Goal: Obtain resource: Obtain resource

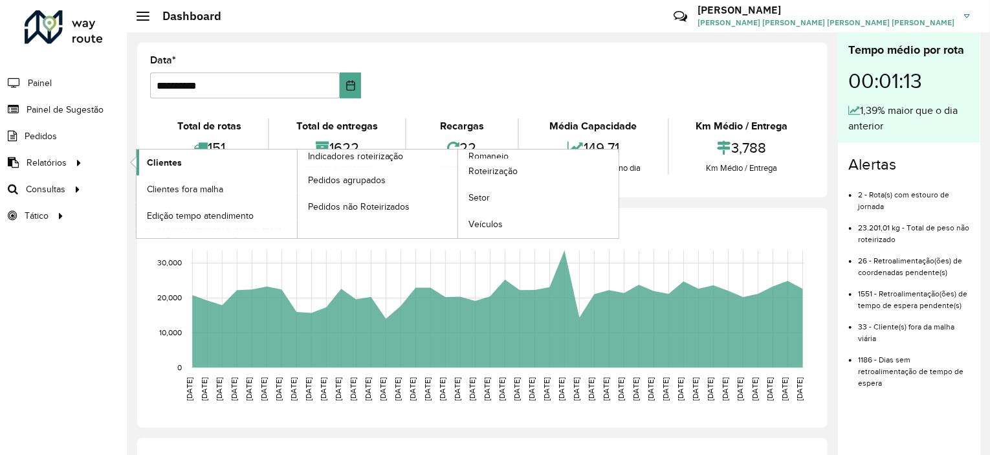
click at [157, 163] on span "Clientes" at bounding box center [164, 163] width 35 height 14
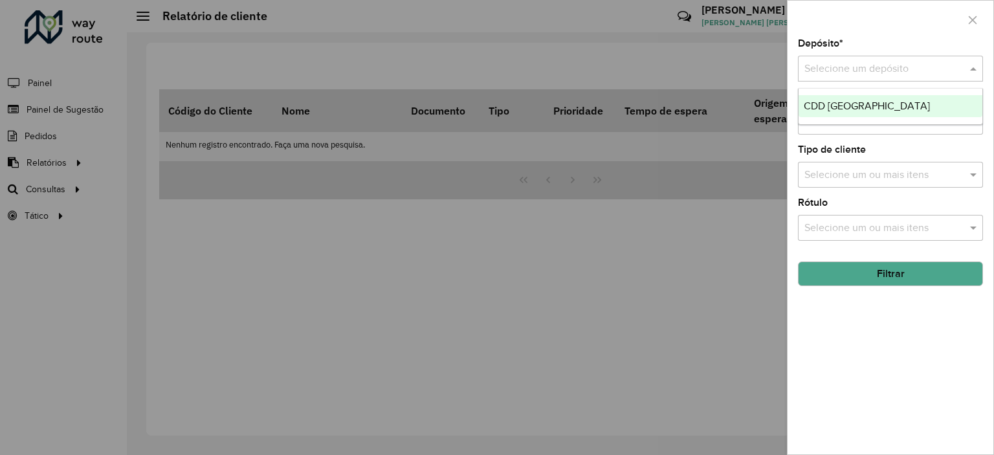
click at [861, 68] on input "text" at bounding box center [877, 69] width 146 height 16
click at [855, 105] on span "CDD [GEOGRAPHIC_DATA]" at bounding box center [867, 105] width 126 height 11
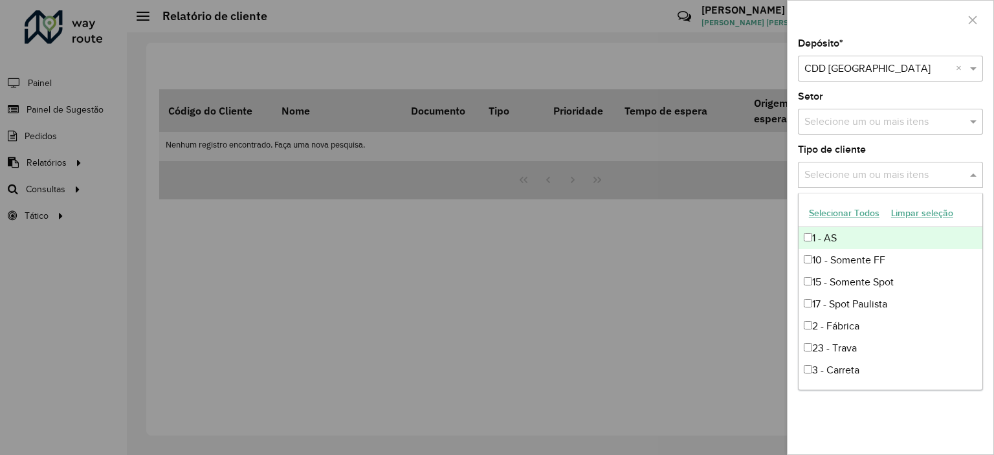
click at [854, 181] on input "text" at bounding box center [884, 176] width 166 height 16
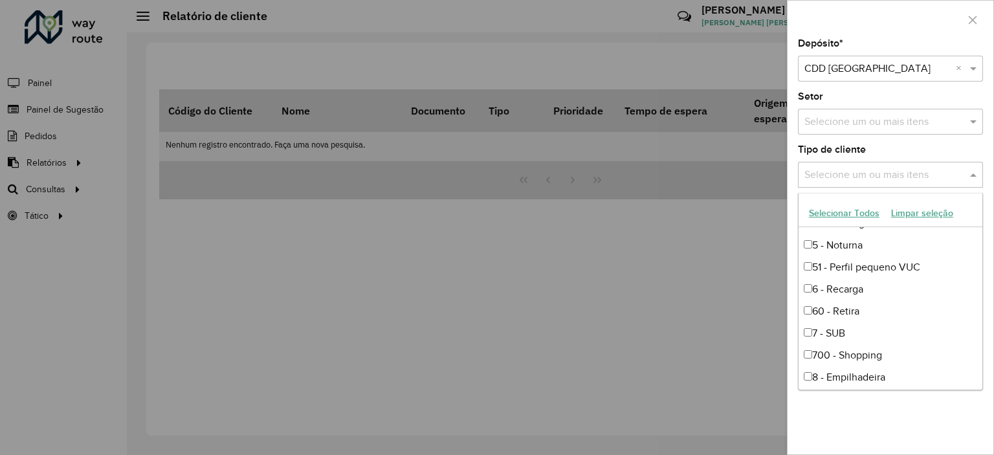
scroll to position [285, 0]
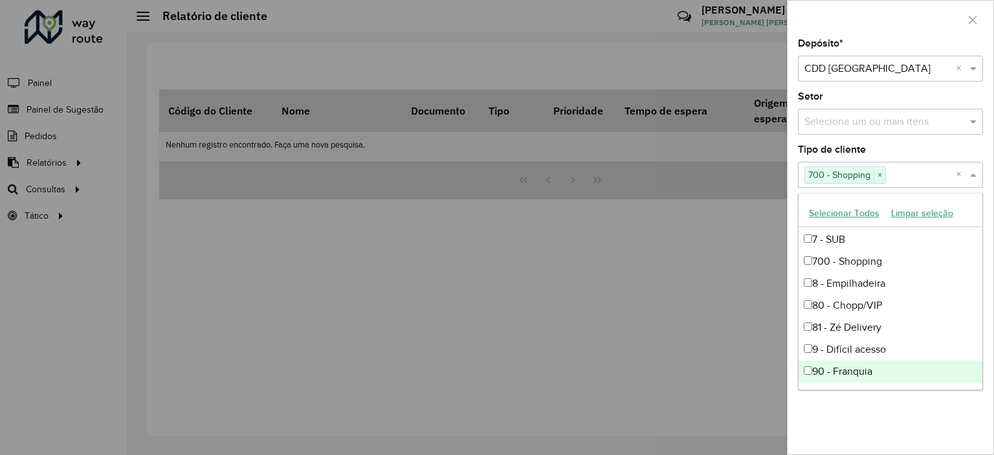
click at [870, 428] on div "Depósito * Selecione um depósito × CDD [GEOGRAPHIC_DATA] × Setor Selecione um o…" at bounding box center [891, 246] width 206 height 415
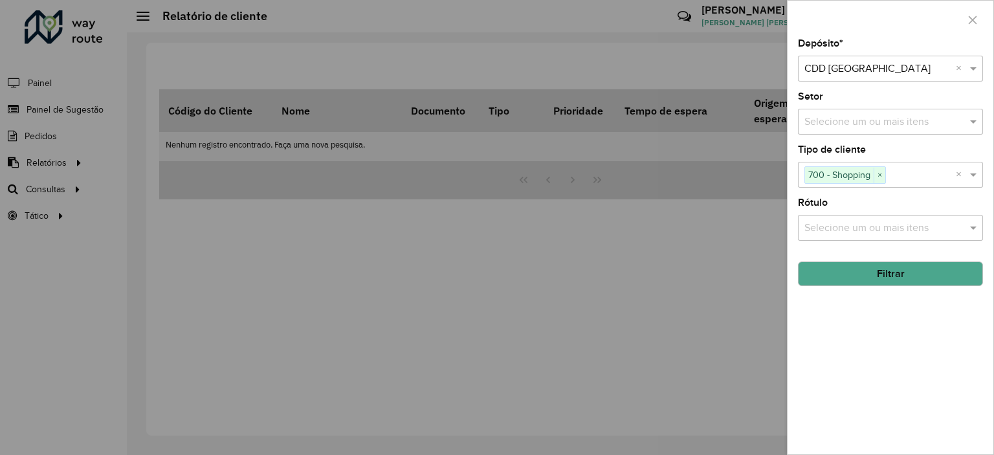
click at [889, 276] on button "Filtrar" at bounding box center [890, 273] width 185 height 25
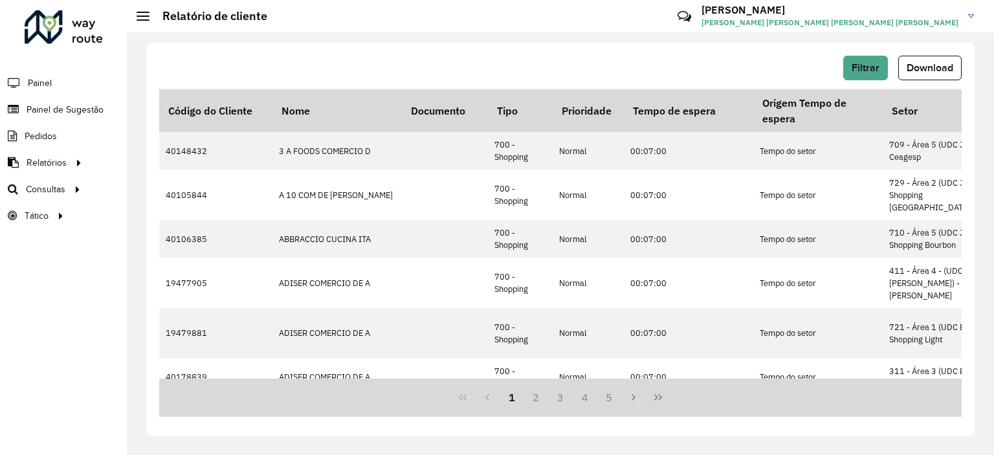
click at [865, 54] on div "Filtrar Download Código do Cliente Nome Documento Tipo Prioridade Tempo de espe…" at bounding box center [560, 239] width 828 height 393
click at [862, 64] on span "Filtrar" at bounding box center [866, 67] width 28 height 11
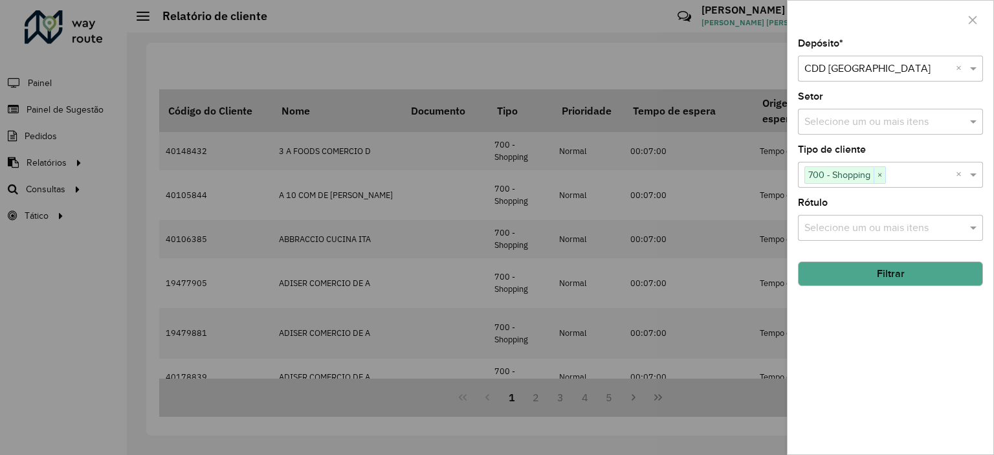
click at [890, 279] on button "Filtrar" at bounding box center [890, 273] width 185 height 25
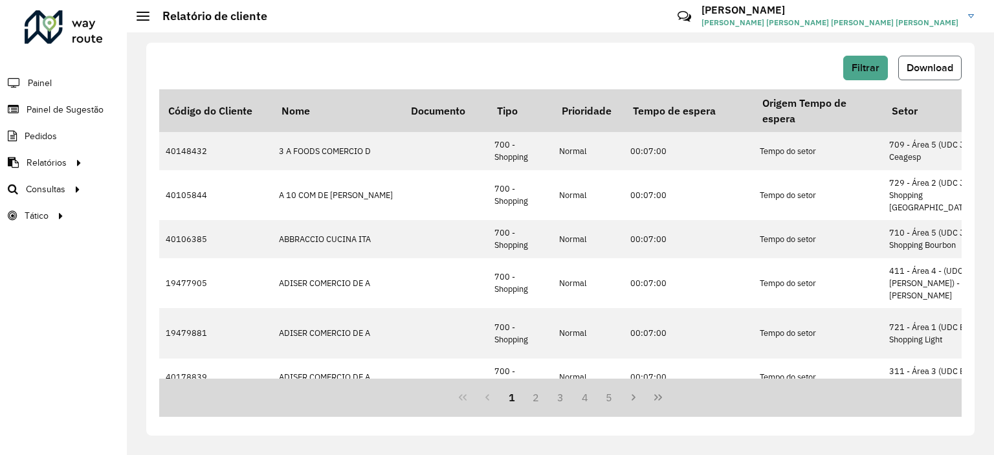
click at [911, 71] on span "Download" at bounding box center [930, 67] width 47 height 11
